Goal: Information Seeking & Learning: Find specific fact

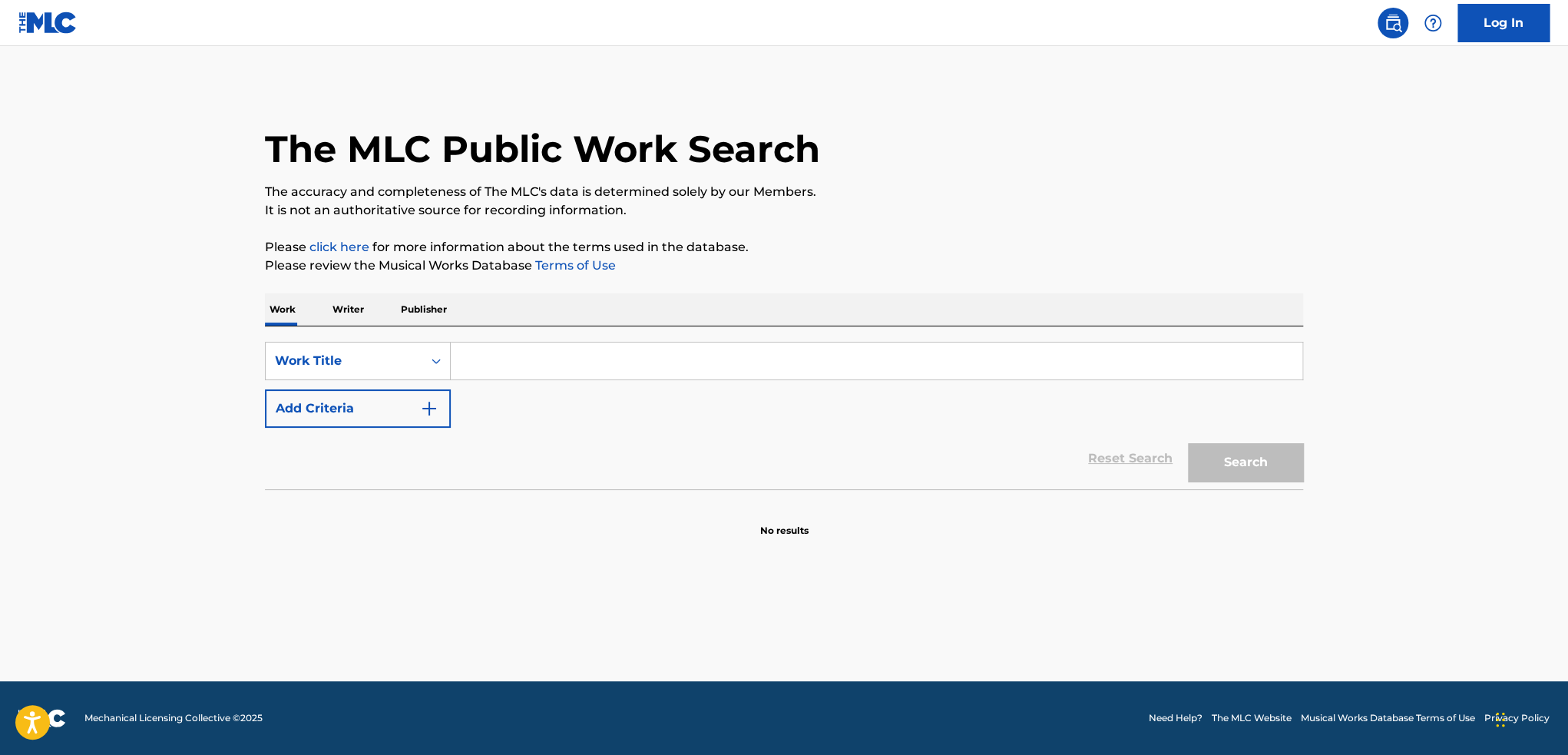
click at [520, 362] on input "Search Form" at bounding box center [877, 361] width 851 height 37
paste input "Fly Before You Fall"
type input "Fly Before You Fall"
click at [1188, 443] on button "Search" at bounding box center [1246, 462] width 115 height 38
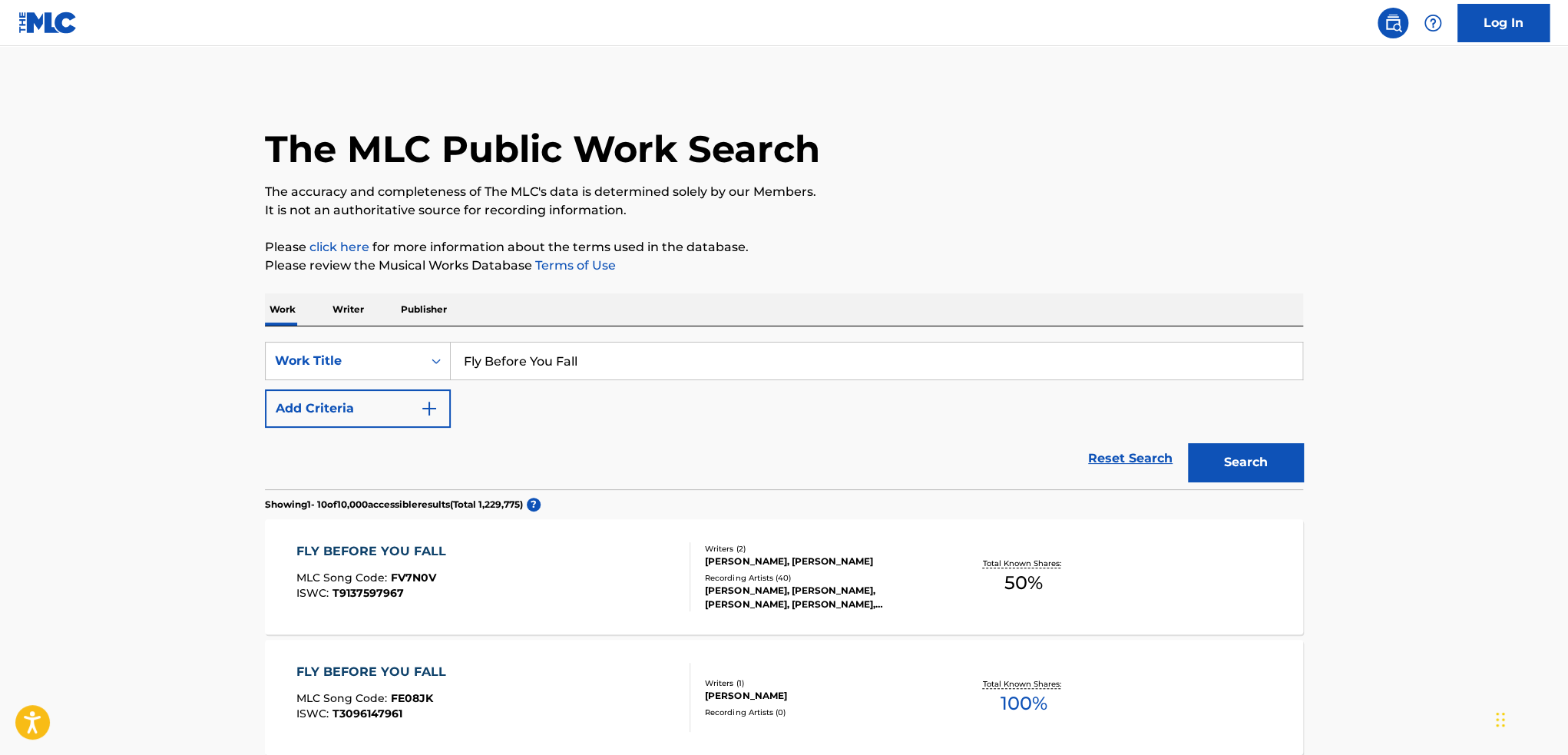
click at [684, 555] on div at bounding box center [683, 576] width 13 height 69
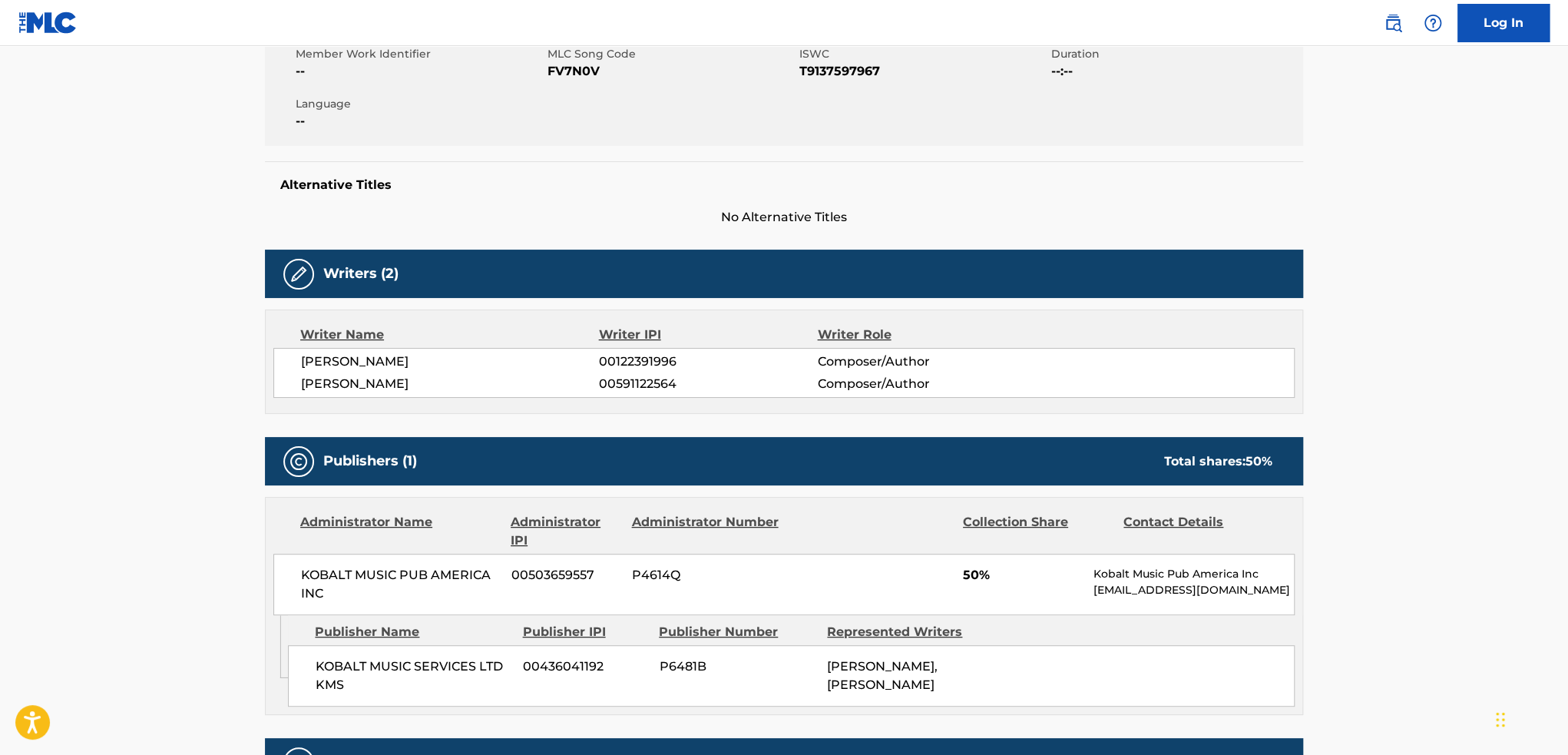
scroll to position [614, 0]
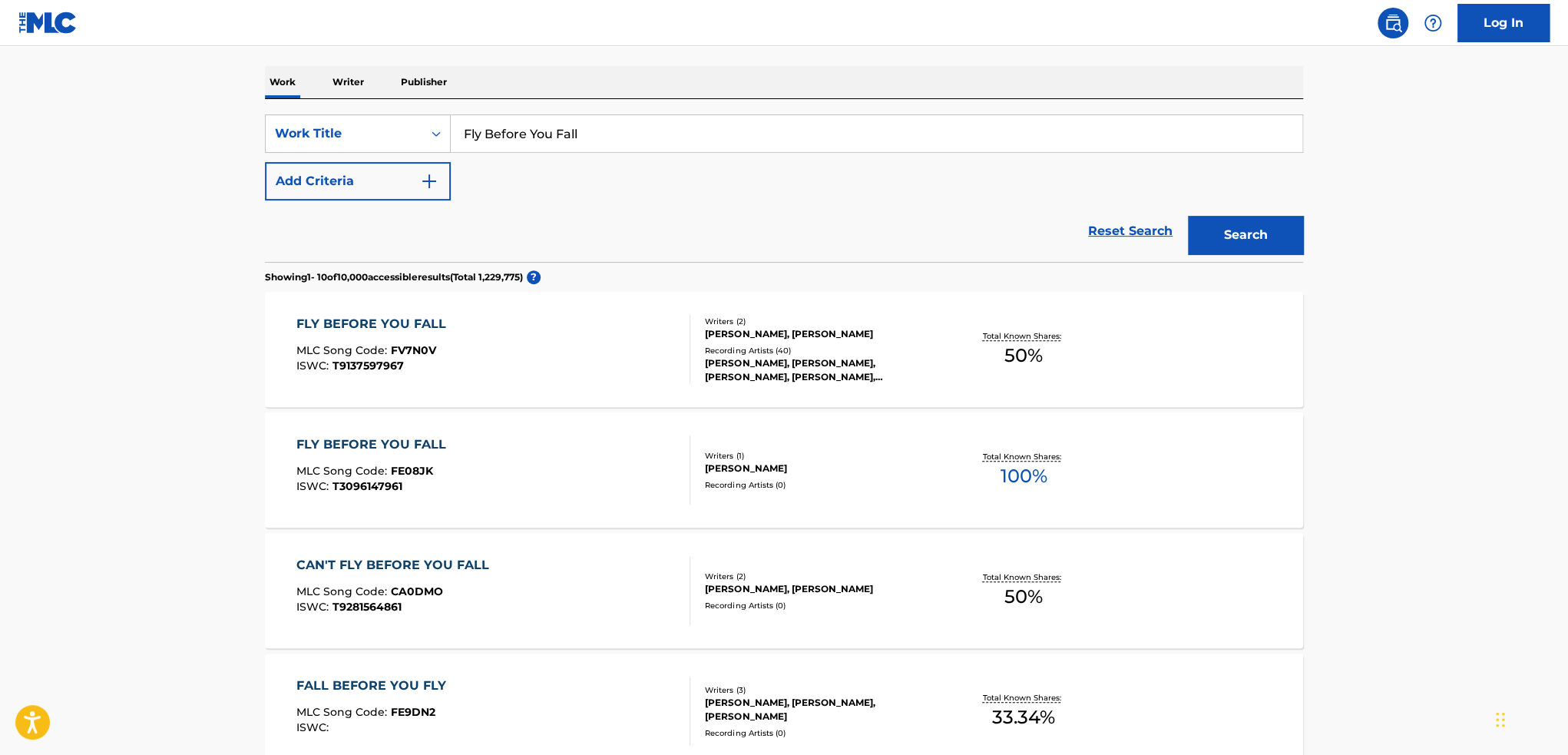
scroll to position [308, 0]
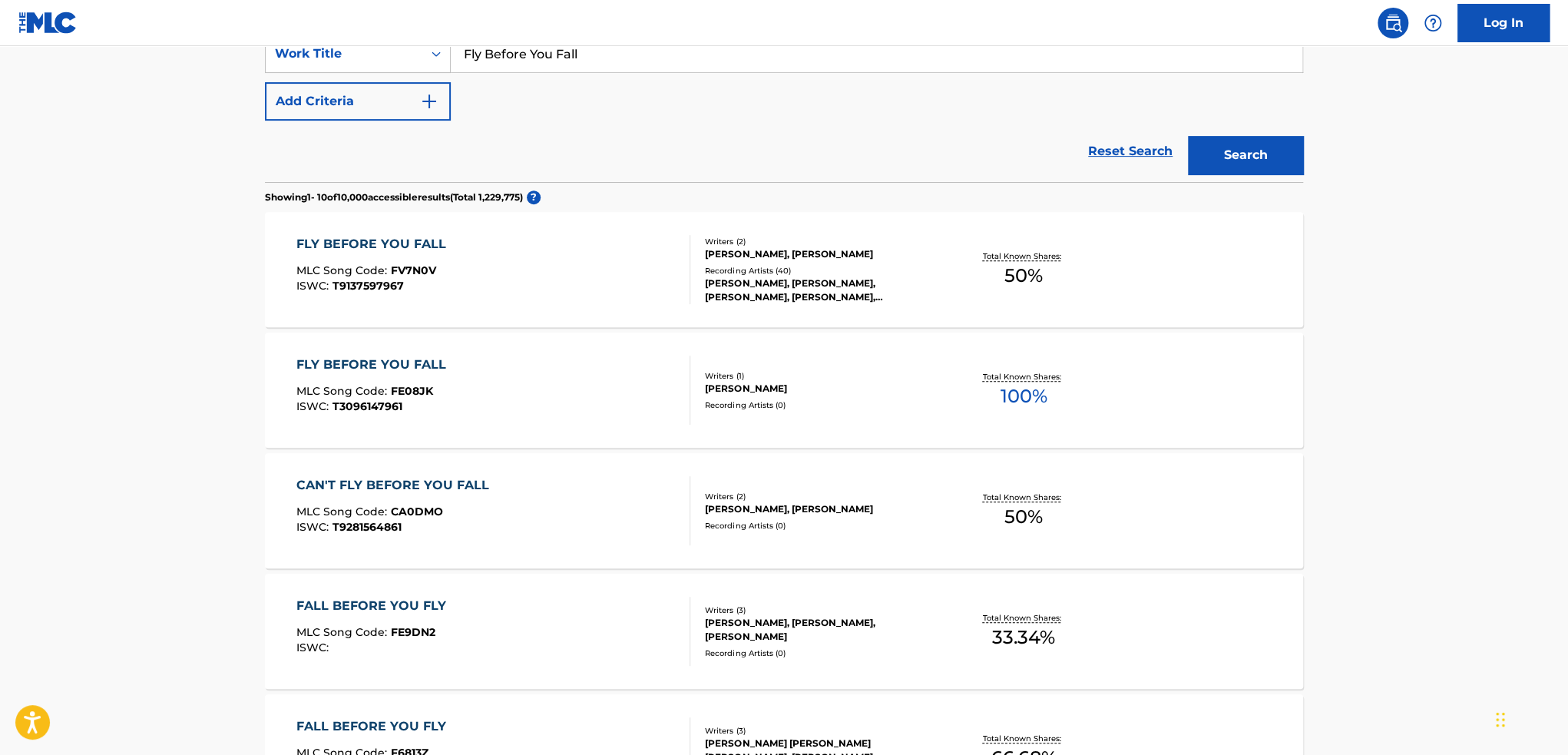
click at [667, 235] on div "FLY BEFORE YOU FALL MLC Song Code : FV7N0V ISWC : T9137597967" at bounding box center [494, 270] width 394 height 69
